Goal: Information Seeking & Learning: Learn about a topic

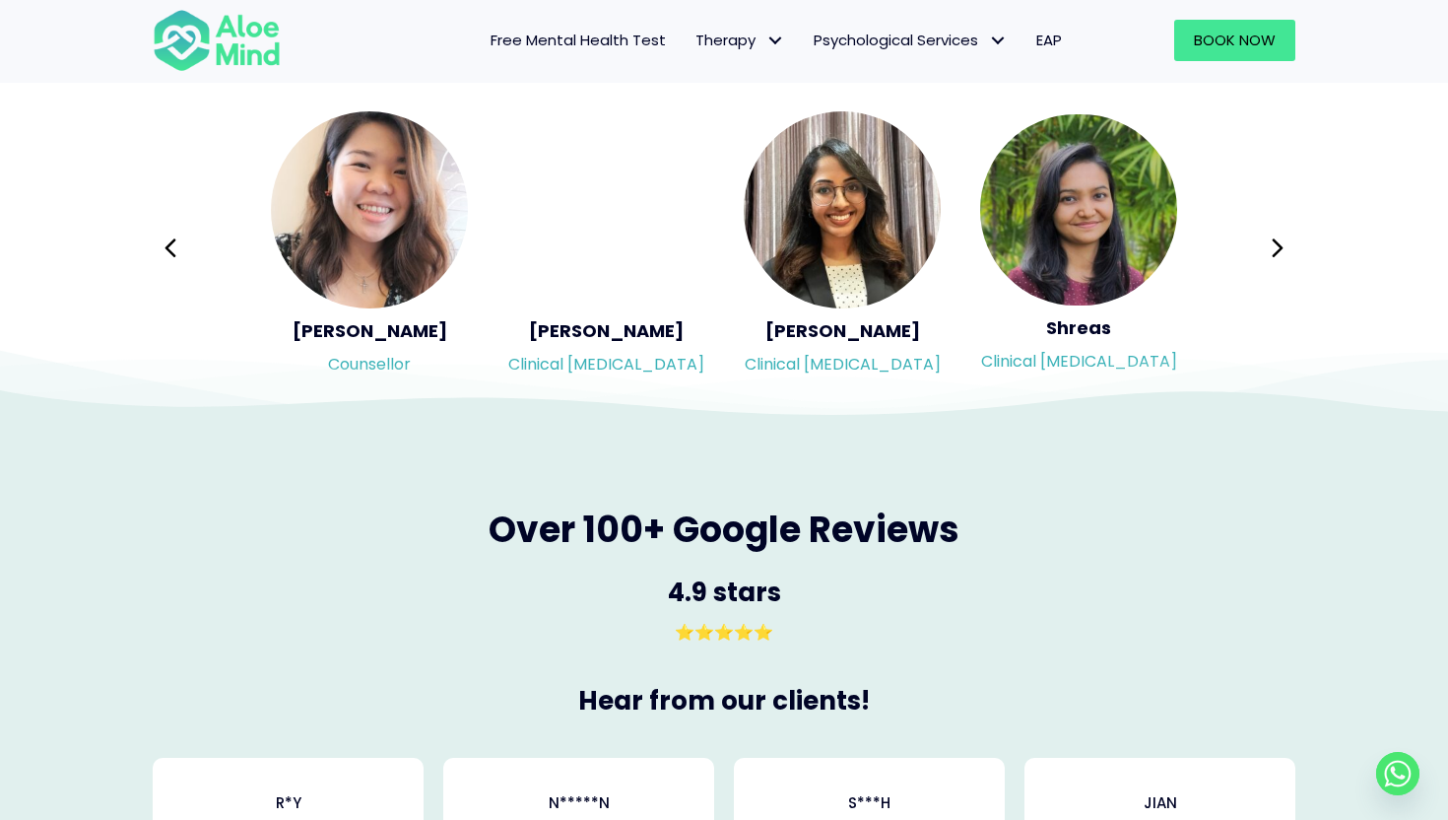
scroll to position [3315, 0]
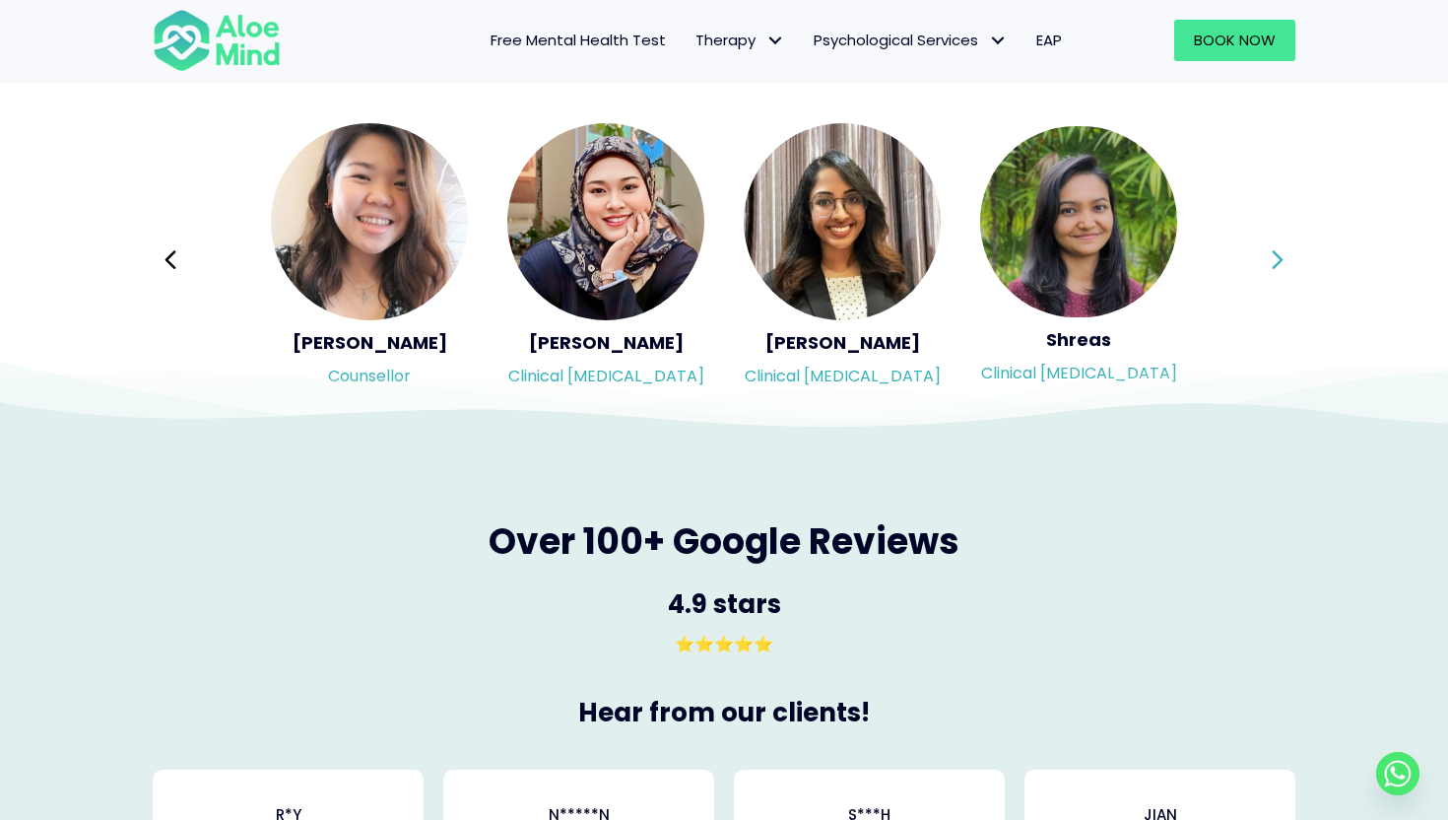
click at [1282, 266] on icon at bounding box center [1278, 259] width 14 height 37
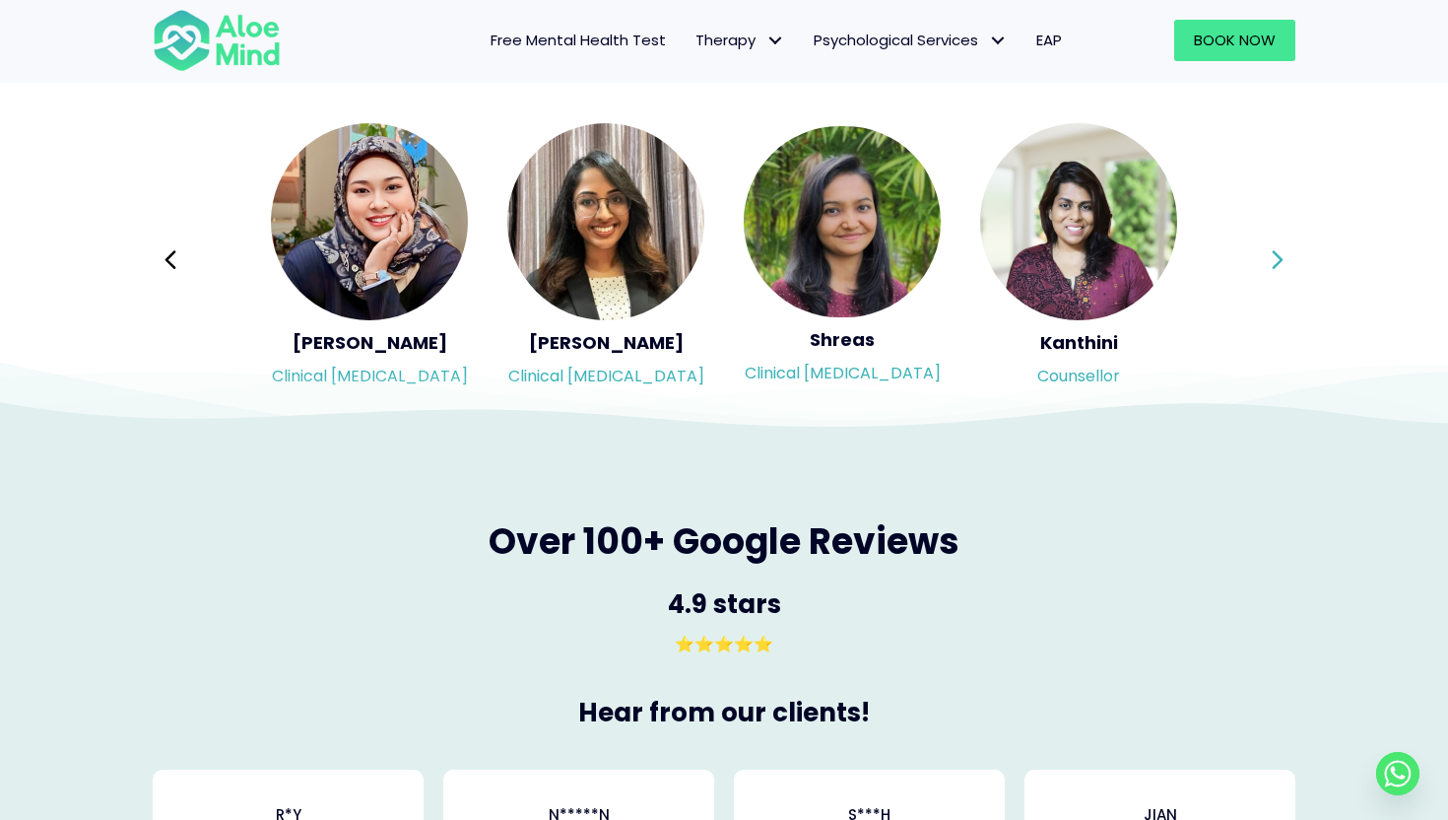
click at [1282, 266] on div "Syndy Clinical psychologist Diveena Clinical psychologist Elynna Counsellor Eme…" at bounding box center [724, 260] width 1143 height 278
click at [1282, 266] on icon at bounding box center [1278, 259] width 14 height 37
click at [1282, 266] on div "Syndy Clinical psychologist Diveena Clinical psychologist Elynna Counsellor Eme…" at bounding box center [724, 260] width 1143 height 278
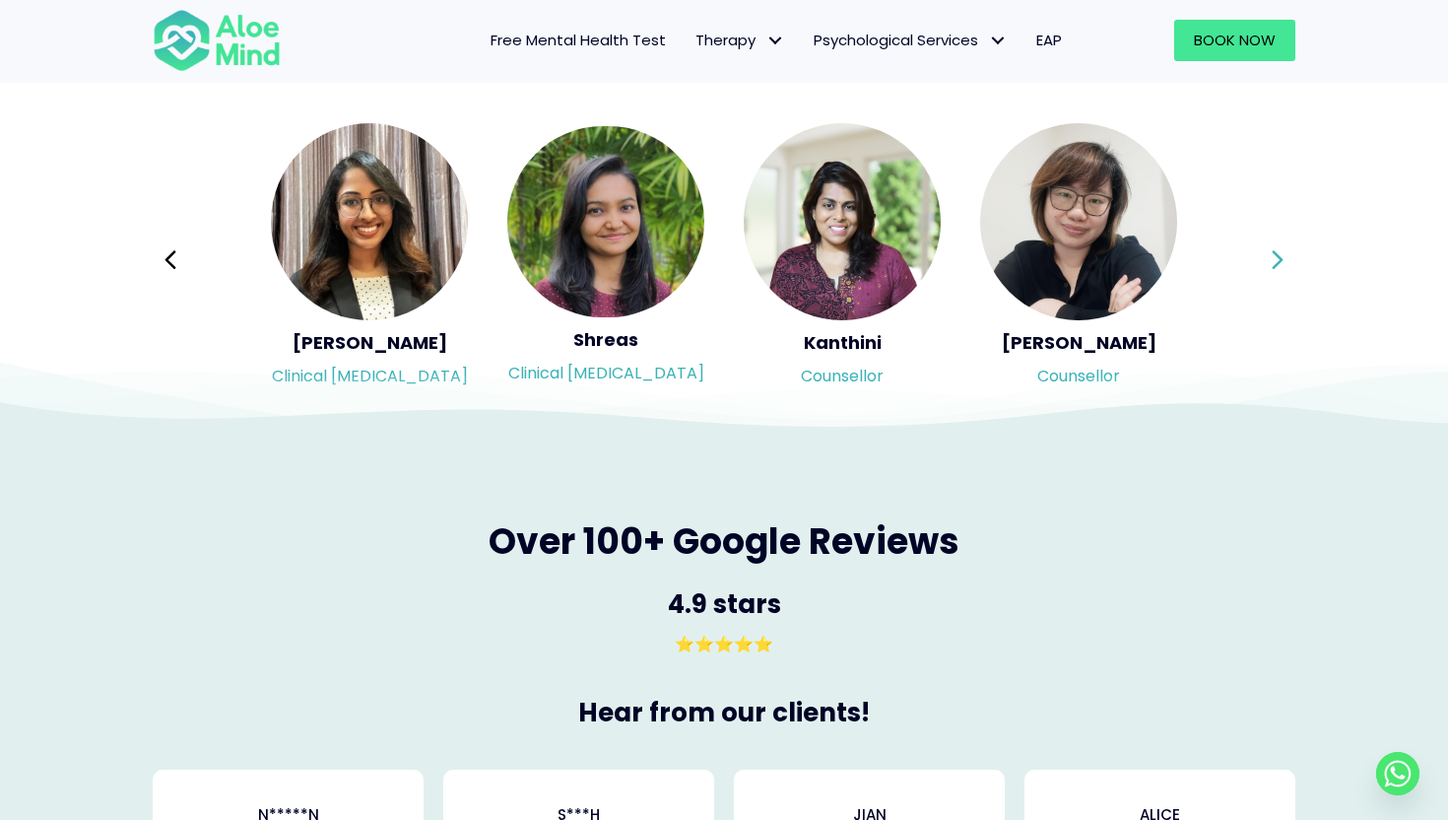
click at [1282, 266] on div "Syndy Clinical psychologist Diveena Clinical psychologist Elynna Counsellor Eme…" at bounding box center [724, 260] width 1143 height 278
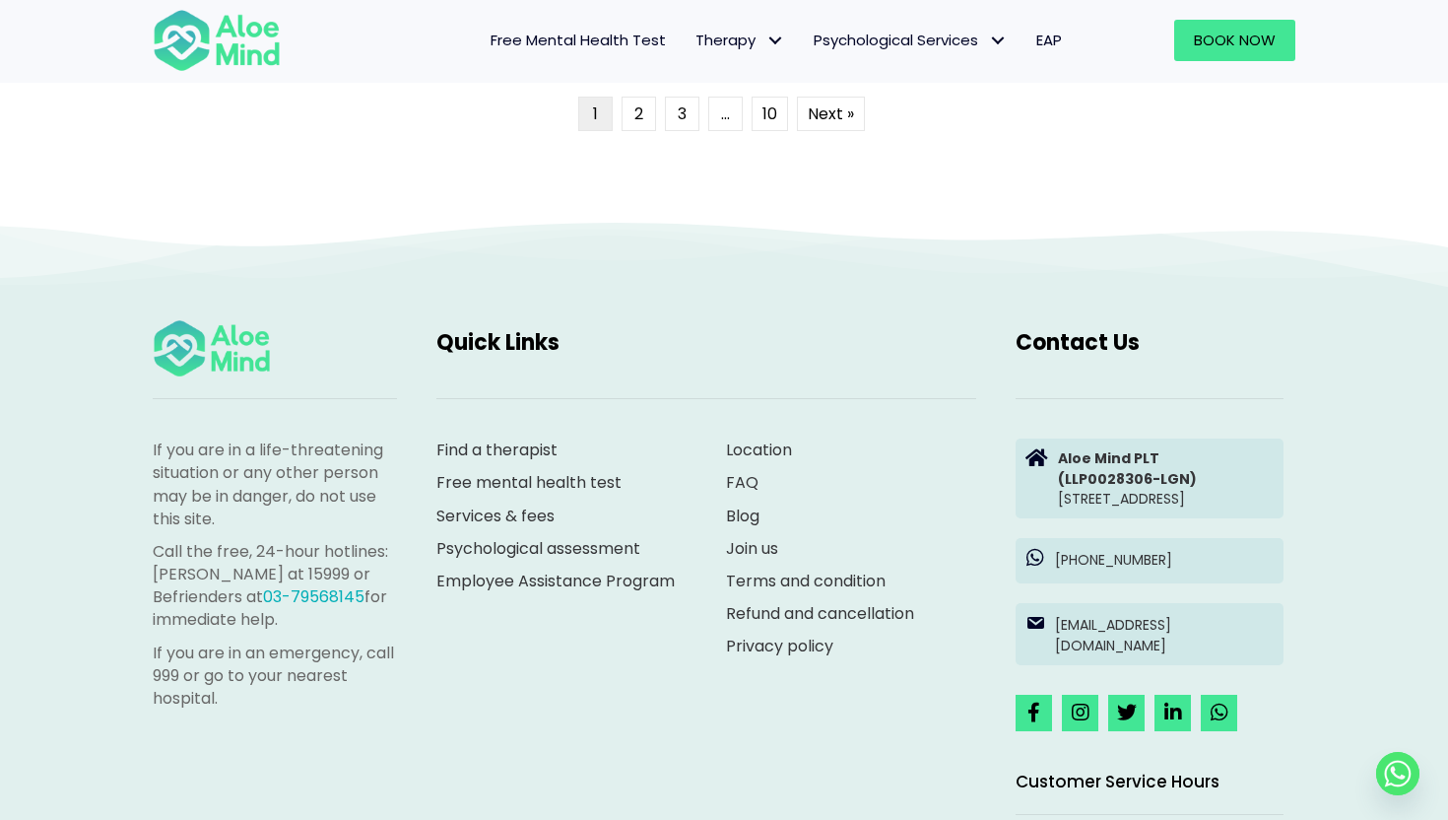
scroll to position [5265, 0]
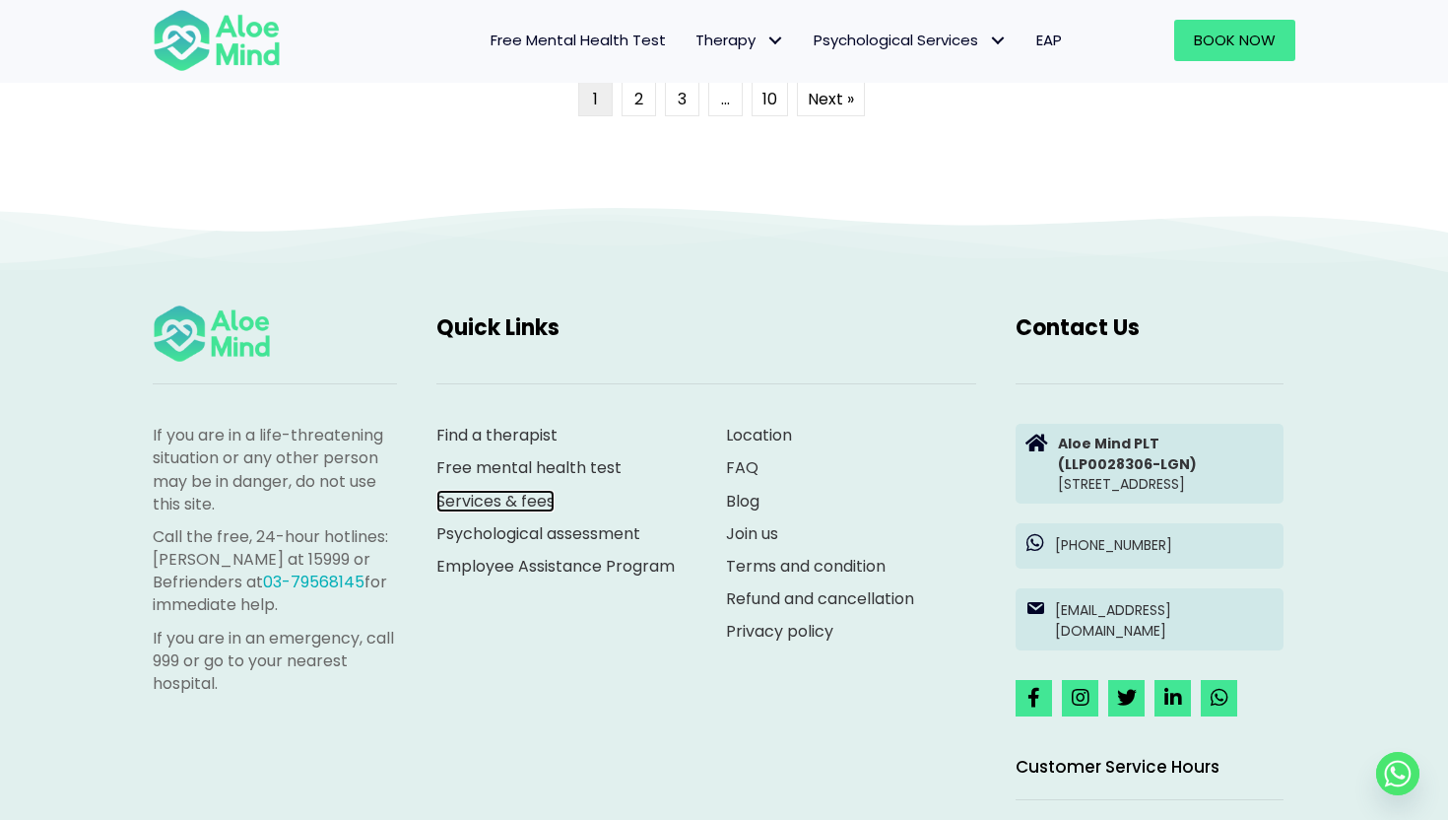
click at [463, 500] on link "Services & fees" at bounding box center [495, 501] width 118 height 23
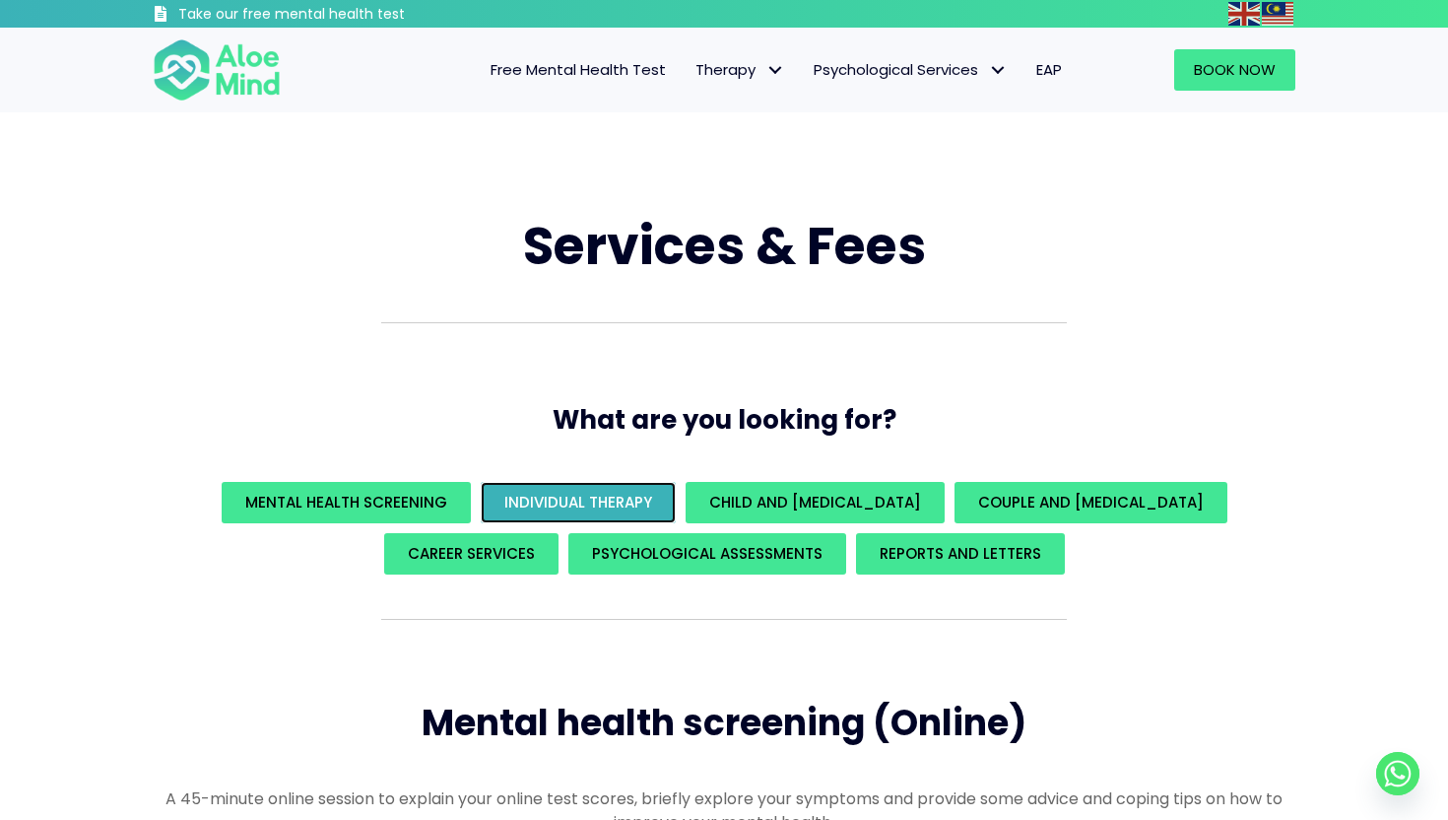
click at [616, 498] on span "Individual Therapy" at bounding box center [578, 502] width 148 height 21
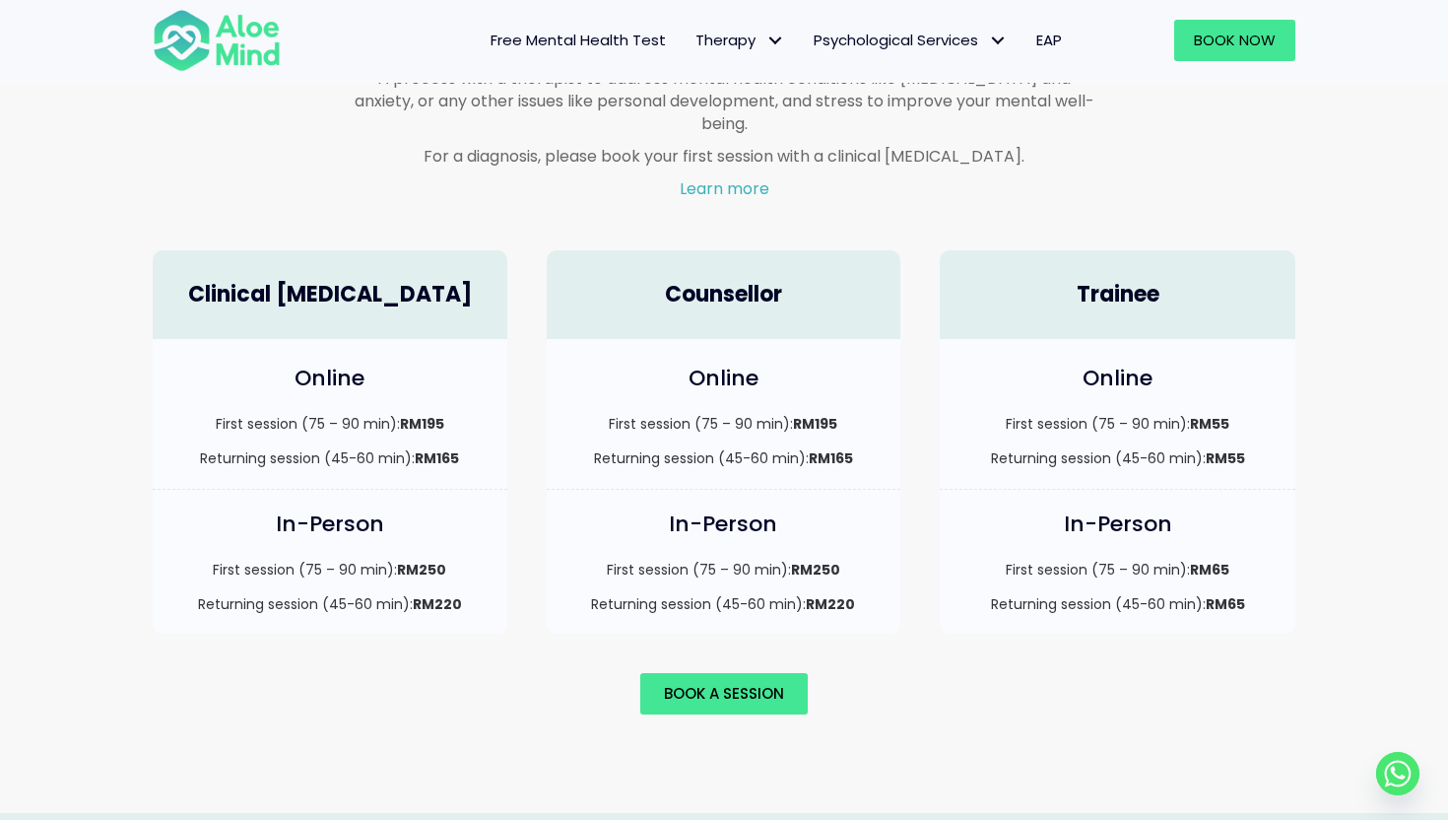
scroll to position [1298, 0]
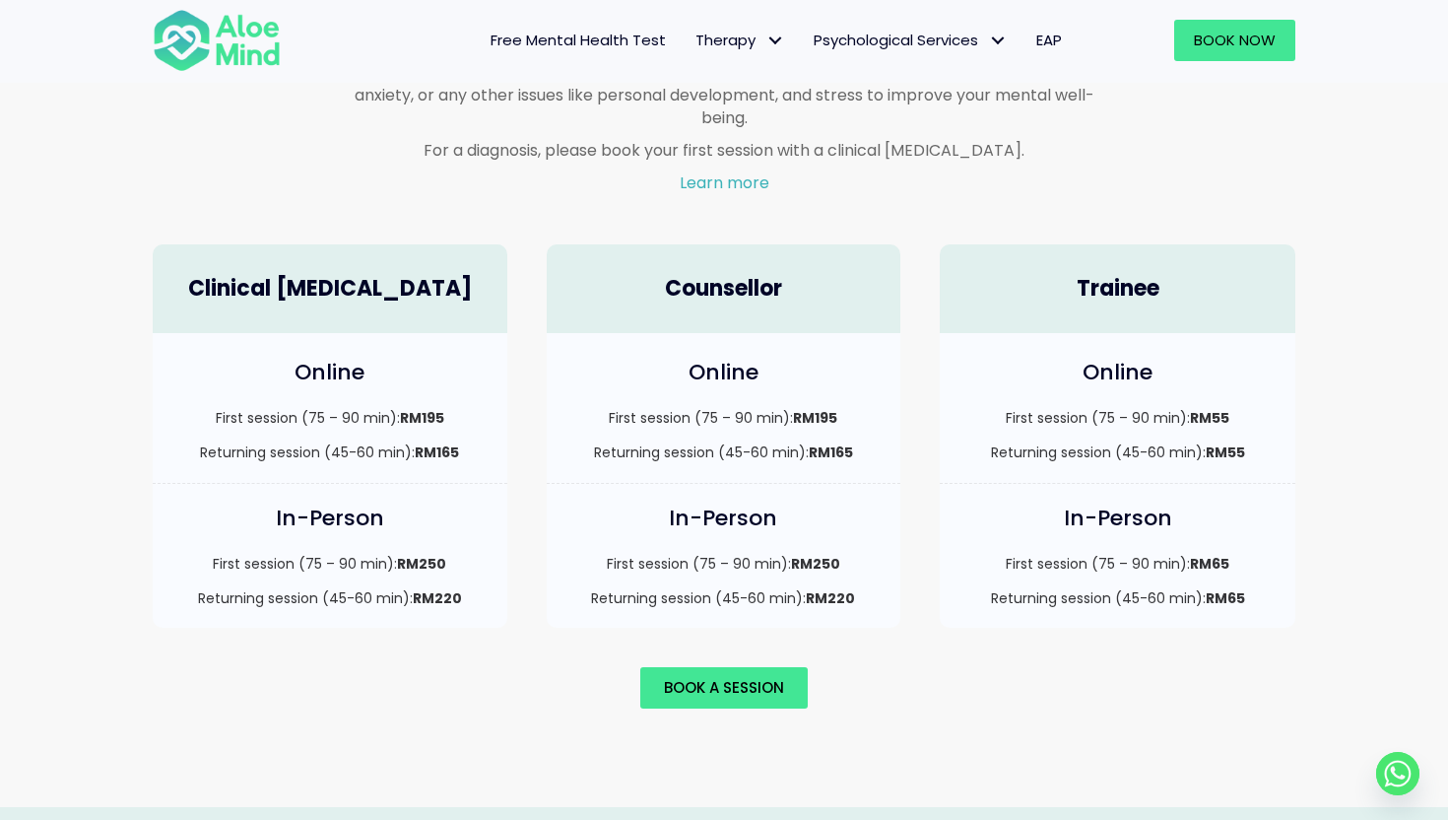
click at [1131, 408] on p "First session (75 – 90 min): RM55" at bounding box center [1118, 418] width 316 height 20
click at [1351, 408] on div "Individual therapy A process with a therapist to address mental health conditio…" at bounding box center [724, 340] width 1448 height 934
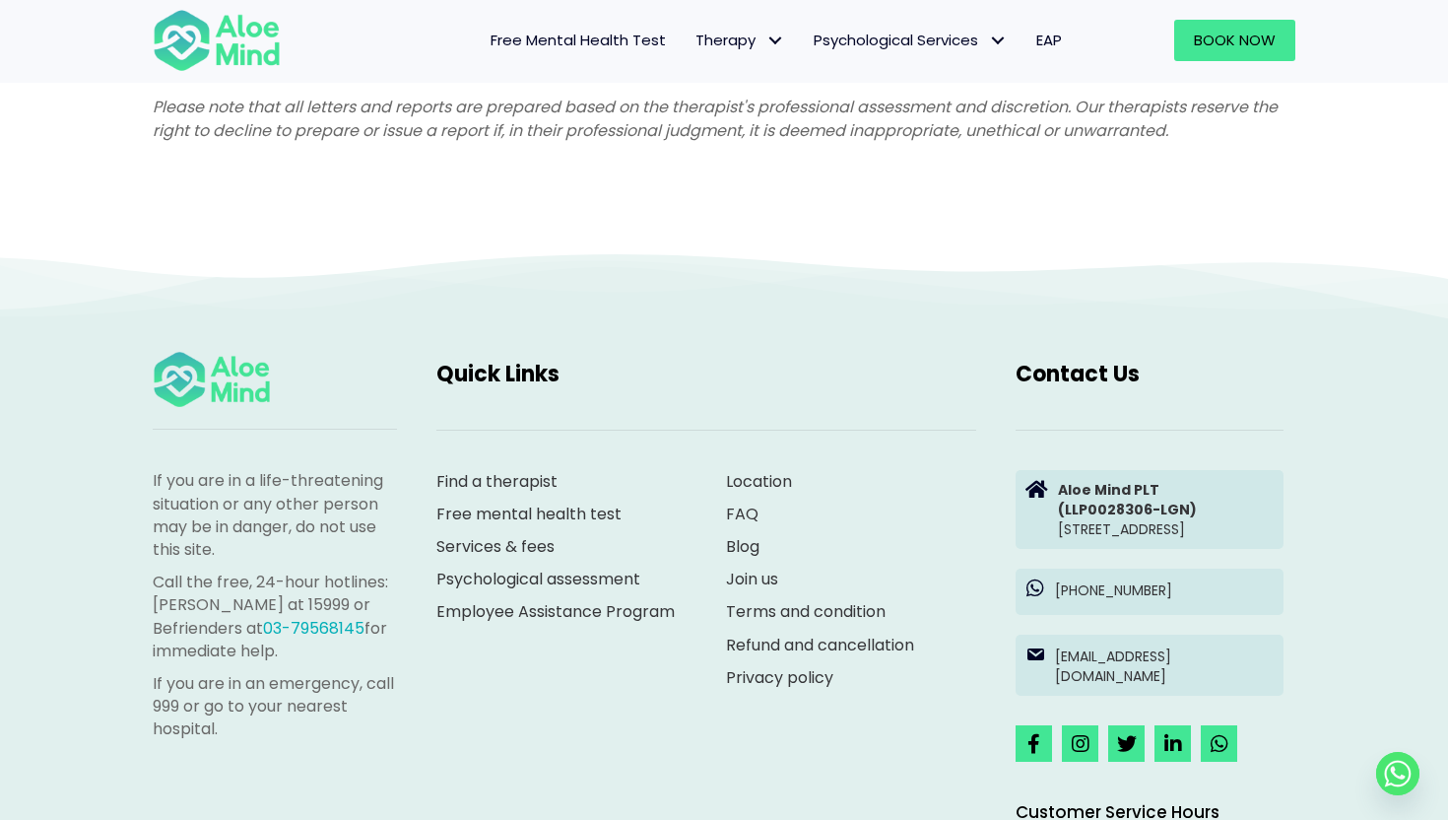
scroll to position [5306, 0]
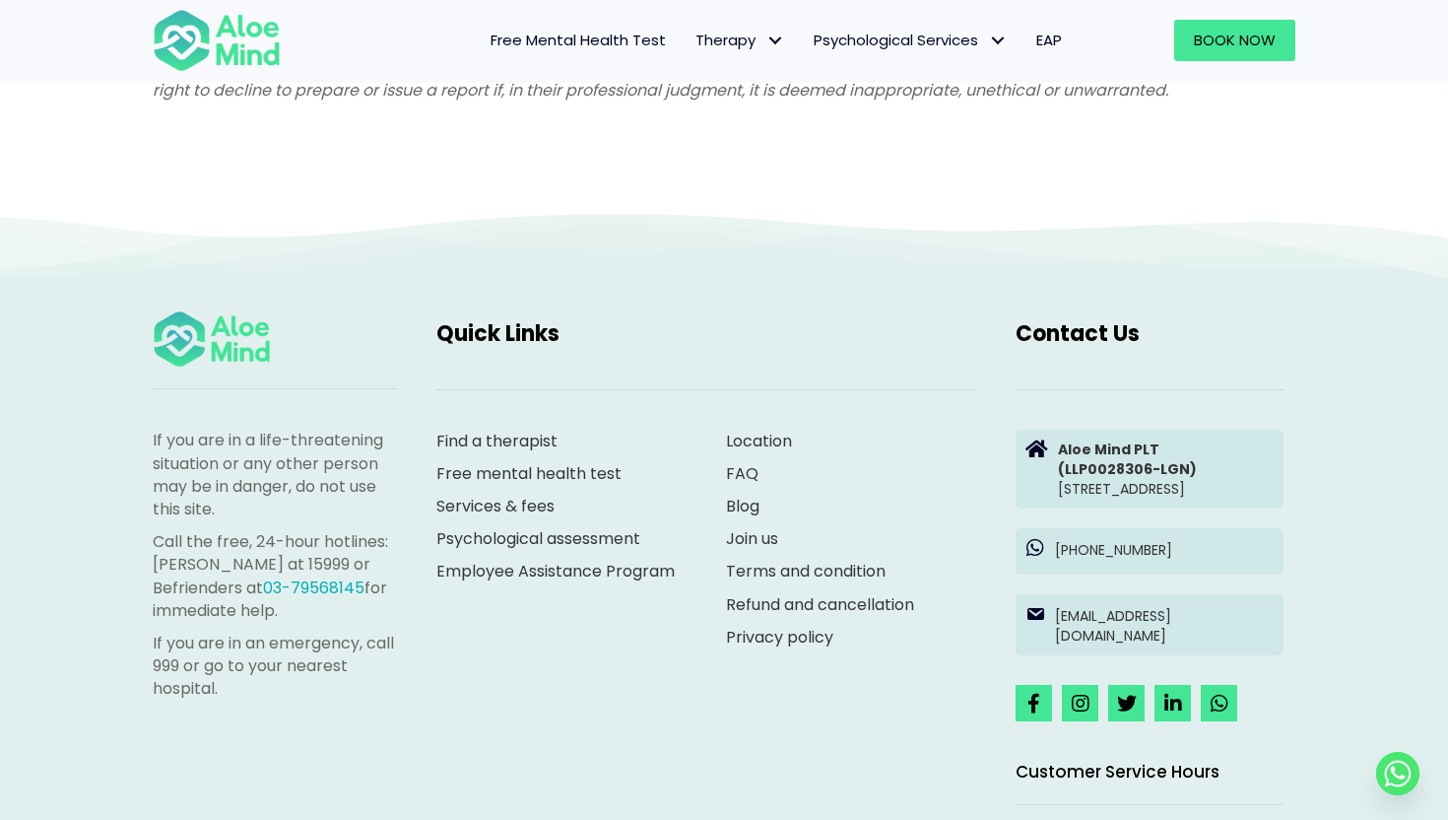
scroll to position [1154, 0]
